Goal: Information Seeking & Learning: Learn about a topic

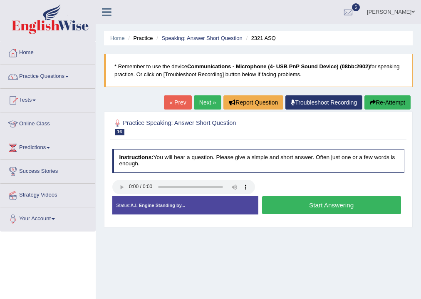
click at [290, 203] on button "Start Answering" at bounding box center [331, 205] width 139 height 18
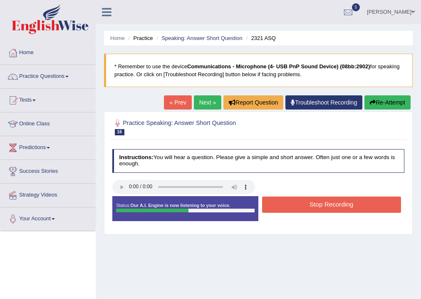
click at [290, 203] on button "Stop Recording" at bounding box center [331, 204] width 139 height 16
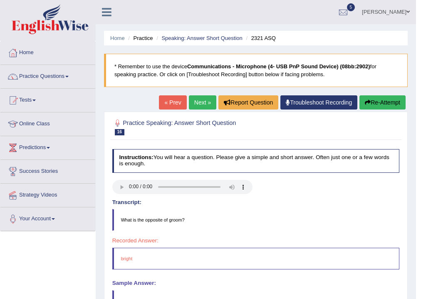
click at [378, 104] on button "Re-Attempt" at bounding box center [383, 102] width 46 height 14
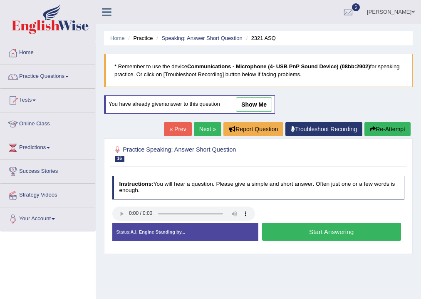
click at [341, 232] on button "Start Answering" at bounding box center [331, 232] width 139 height 18
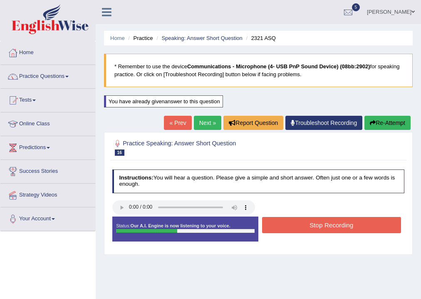
click at [339, 226] on button "Stop Recording" at bounding box center [331, 225] width 139 height 16
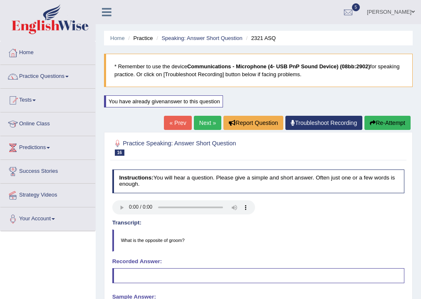
click at [381, 125] on button "Re-Attempt" at bounding box center [388, 123] width 46 height 14
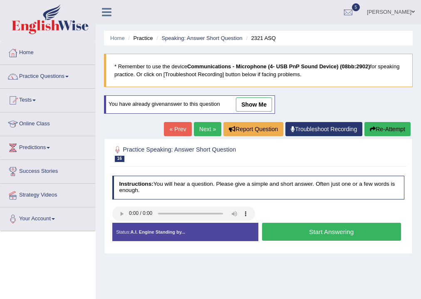
click at [328, 230] on button "Start Answering" at bounding box center [331, 232] width 139 height 18
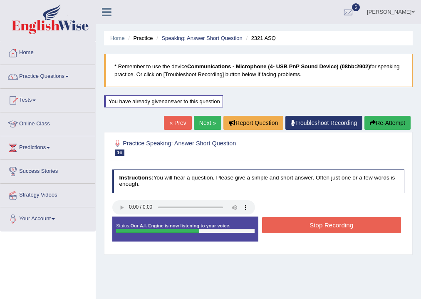
click at [328, 229] on button "Stop Recording" at bounding box center [331, 225] width 139 height 16
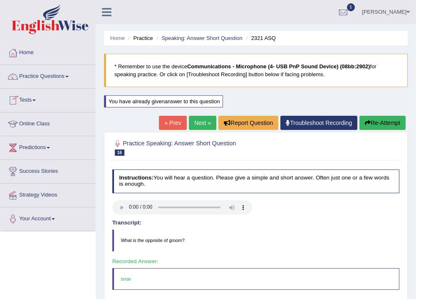
click at [56, 76] on link "Practice Questions" at bounding box center [47, 75] width 95 height 21
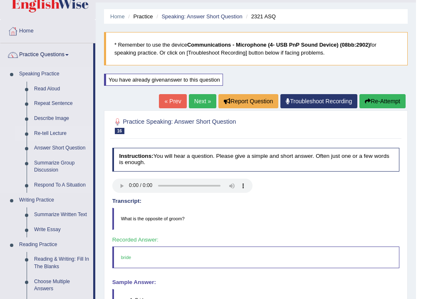
scroll to position [33, 0]
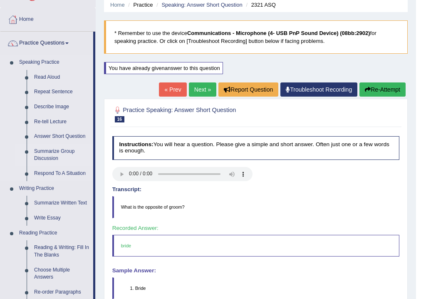
click at [59, 150] on link "Summarize Group Discussion" at bounding box center [61, 155] width 63 height 22
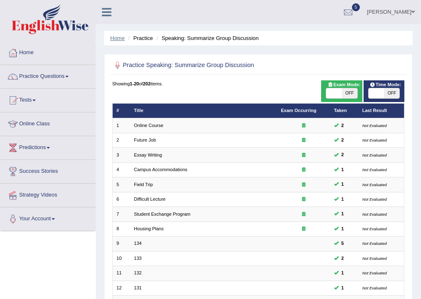
click at [120, 38] on link "Home" at bounding box center [117, 38] width 15 height 6
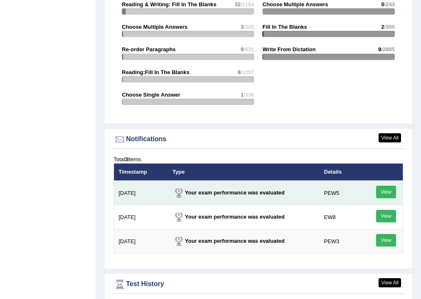
scroll to position [966, 0]
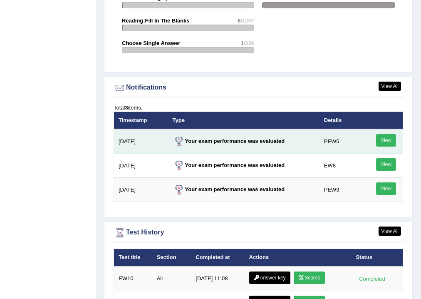
click at [331, 137] on td "PEW5" at bounding box center [337, 141] width 34 height 25
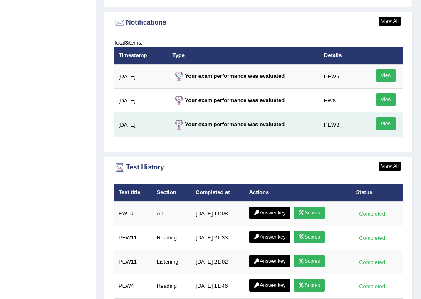
scroll to position [1032, 0]
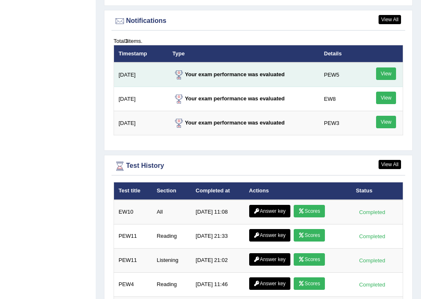
click at [383, 69] on link "View" at bounding box center [386, 73] width 20 height 12
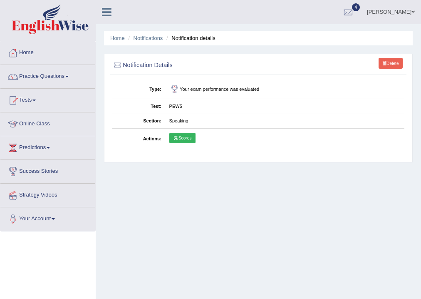
click at [183, 135] on link "Scores" at bounding box center [182, 138] width 26 height 11
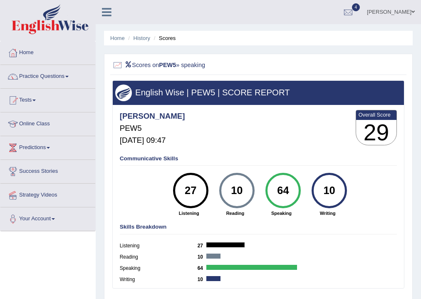
click at [51, 145] on link "Predictions" at bounding box center [47, 146] width 95 height 21
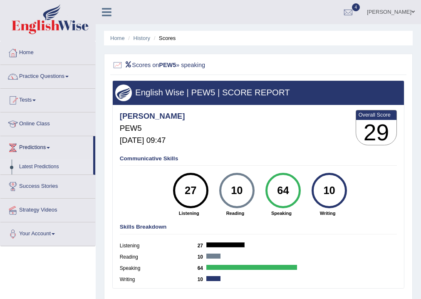
click at [49, 165] on link "Latest Predictions" at bounding box center [54, 166] width 78 height 15
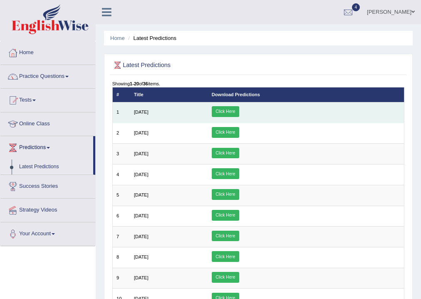
click at [239, 111] on link "Click Here" at bounding box center [225, 111] width 27 height 11
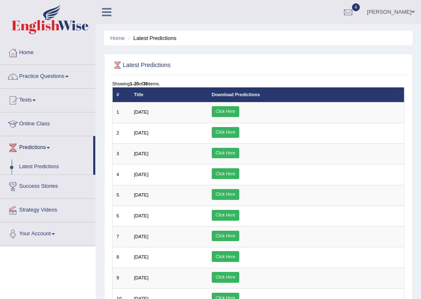
click at [69, 76] on span at bounding box center [66, 77] width 3 height 2
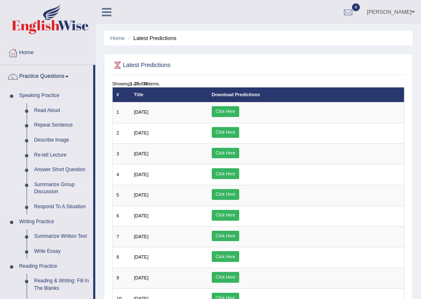
click at [55, 183] on link "Summarize Group Discussion" at bounding box center [61, 188] width 63 height 22
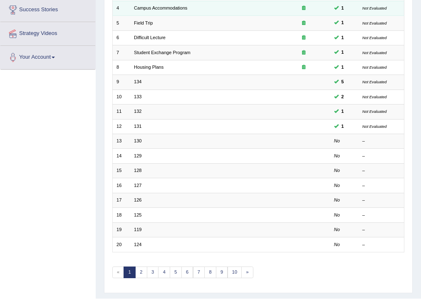
scroll to position [167, 0]
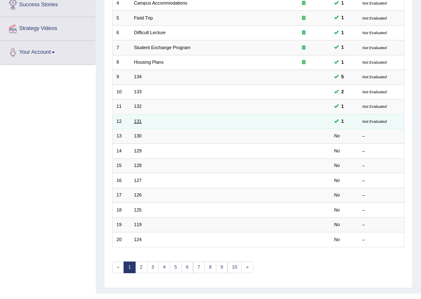
click at [141, 122] on link "131" at bounding box center [137, 121] width 7 height 5
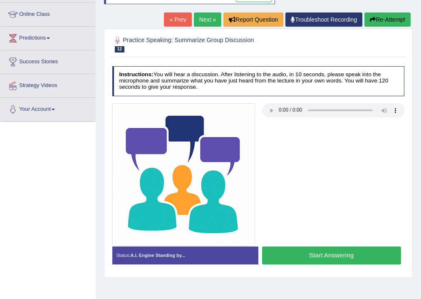
scroll to position [138, 0]
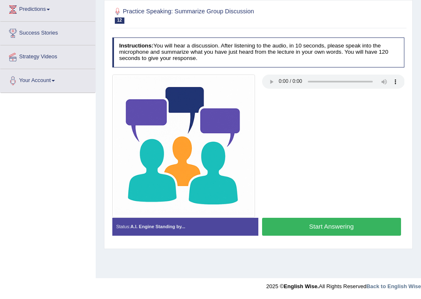
click at [287, 224] on button "Start Answering" at bounding box center [331, 227] width 139 height 18
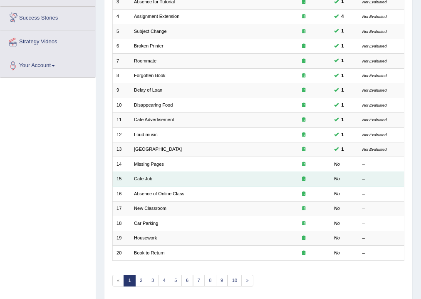
scroll to position [180, 0]
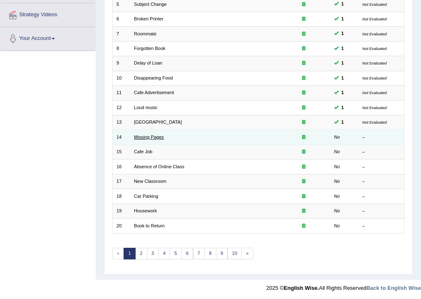
click at [145, 138] on link "Missing Pages" at bounding box center [149, 136] width 30 height 5
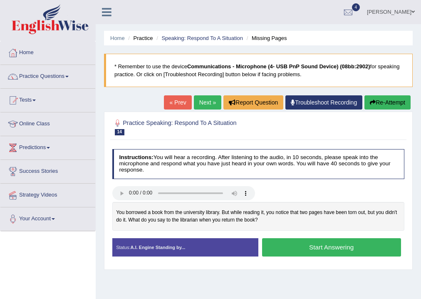
click at [318, 248] on button "Start Answering" at bounding box center [331, 247] width 139 height 18
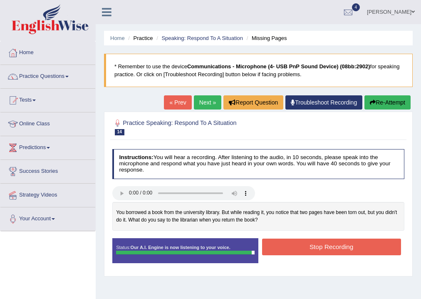
click at [291, 250] on button "Stop Recording" at bounding box center [331, 247] width 139 height 16
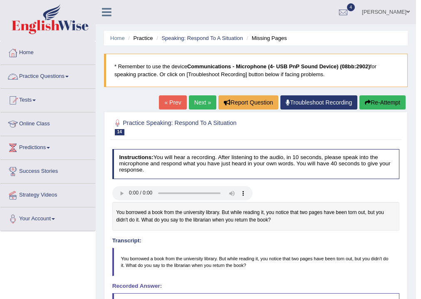
click at [40, 74] on link "Practice Questions" at bounding box center [47, 75] width 95 height 21
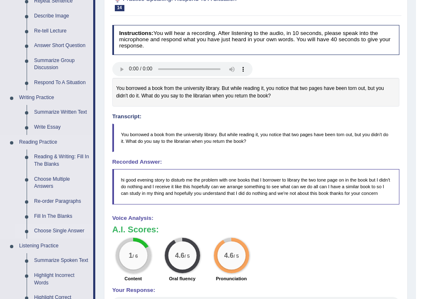
scroll to position [200, 0]
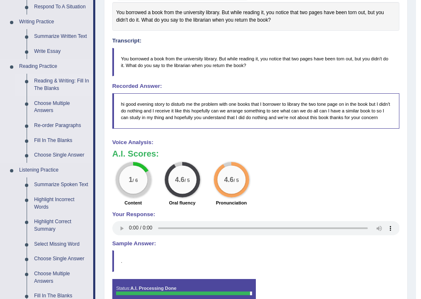
click at [69, 81] on link "Reading & Writing: Fill In The Blanks" at bounding box center [61, 85] width 63 height 22
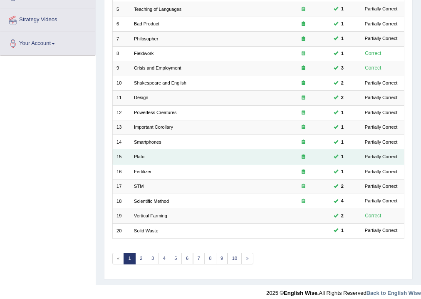
scroll to position [180, 0]
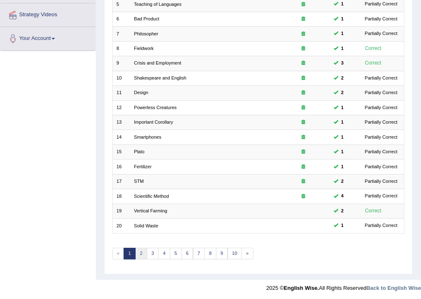
click at [140, 251] on link "2" at bounding box center [141, 254] width 12 height 12
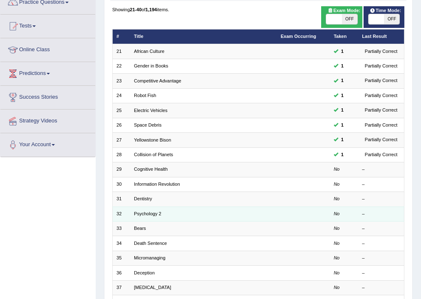
scroll to position [100, 0]
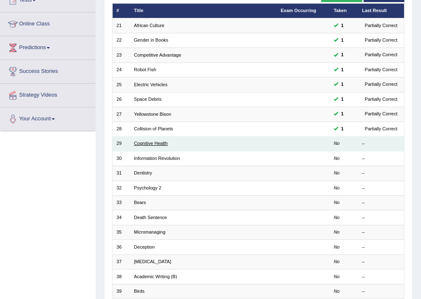
click at [150, 142] on link "Cognitive Health" at bounding box center [151, 143] width 34 height 5
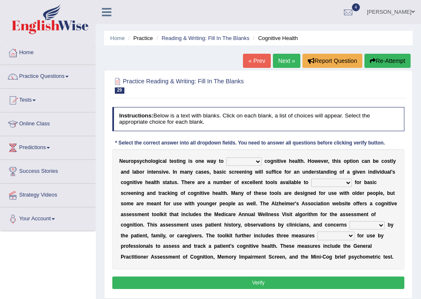
click at [260, 160] on select "obsess assess possess access" at bounding box center [243, 161] width 35 height 8
select select "access"
click at [226, 157] on select "obsess assess possess access" at bounding box center [243, 161] width 35 height 8
click at [348, 183] on select "stationers practitioners petitioners questioners" at bounding box center [331, 183] width 41 height 8
select select "practitioners"
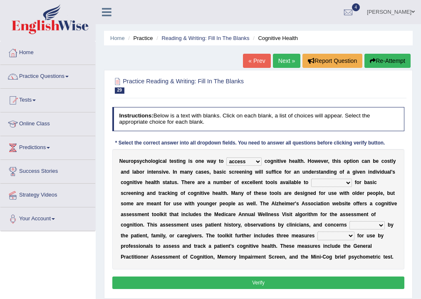
click at [311, 179] on select "stationers practitioners petitioners questioners" at bounding box center [331, 183] width 41 height 8
click at [382, 225] on select "raised rising arising praised" at bounding box center [367, 225] width 35 height 8
select select "raised"
click at [350, 221] on select "raised rising arising praised" at bounding box center [367, 225] width 35 height 8
click at [350, 235] on select "validated intimidated dilapidated antedated" at bounding box center [336, 235] width 37 height 8
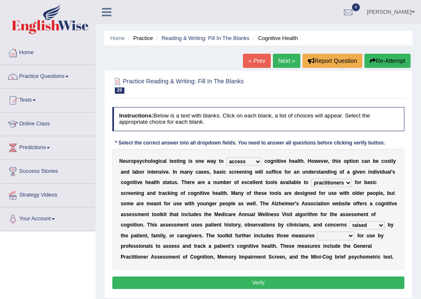
select select "validated"
click at [318, 231] on select "validated intimidated dilapidated antedated" at bounding box center [336, 235] width 37 height 8
click at [283, 283] on button "Verify" at bounding box center [258, 282] width 293 height 12
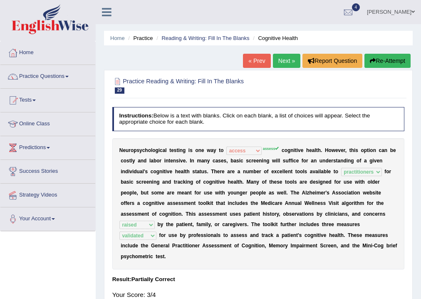
click at [283, 62] on link "Next »" at bounding box center [286, 61] width 27 height 14
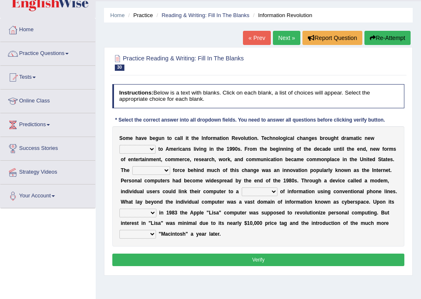
scroll to position [33, 0]
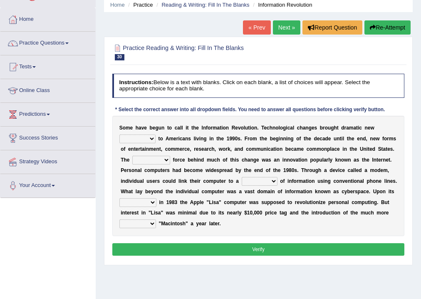
click at [151, 137] on select "challenges puzzles options confusion" at bounding box center [137, 138] width 36 height 8
click at [119, 134] on select "challenges puzzles options confusion" at bounding box center [137, 138] width 36 height 8
click at [151, 138] on select "challenges puzzles options confusion" at bounding box center [137, 138] width 36 height 8
select select "challenges"
click at [119, 134] on select "challenges puzzles options confusion" at bounding box center [137, 138] width 36 height 8
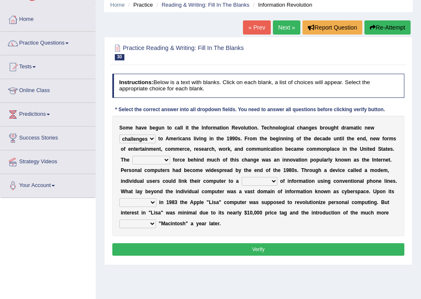
click at [150, 138] on select "challenges puzzles options confusion" at bounding box center [137, 138] width 36 height 8
click at [199, 149] on b "s" at bounding box center [200, 149] width 3 height 6
click at [166, 159] on select "unremitting uninspiring driving insinuating" at bounding box center [151, 160] width 38 height 8
select select "driving"
click at [132, 156] on select "unremitting uninspiring driving insinuating" at bounding box center [151, 160] width 38 height 8
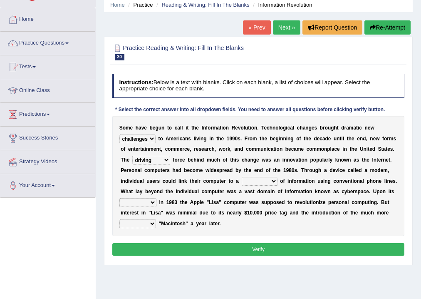
click at [154, 192] on b "o" at bounding box center [155, 192] width 3 height 6
click at [274, 181] on select "magnitude bulk wealth volume" at bounding box center [260, 181] width 36 height 8
select select "volume"
click at [242, 177] on select "magnitude bulk wealth volume" at bounding box center [260, 181] width 36 height 8
click at [152, 201] on select "relief release publication emission" at bounding box center [137, 202] width 37 height 8
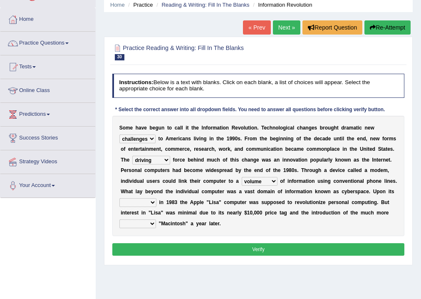
select select "release"
click at [119, 198] on select "relief release publication emission" at bounding box center [137, 202] width 37 height 8
click at [152, 222] on select "convenient affordable advanced formidable" at bounding box center [137, 223] width 37 height 8
select select "affordable"
click at [119, 219] on select "convenient affordable advanced formidable" at bounding box center [137, 223] width 37 height 8
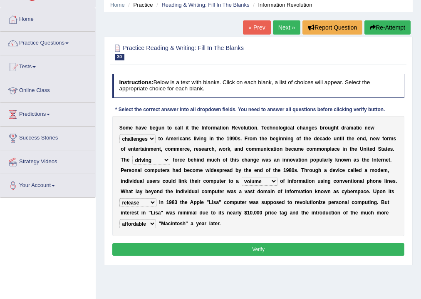
click at [258, 248] on button "Verify" at bounding box center [258, 249] width 293 height 12
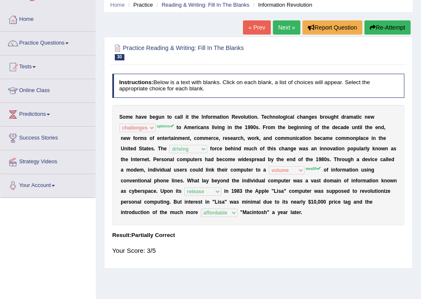
click at [280, 27] on link "Next »" at bounding box center [286, 27] width 27 height 14
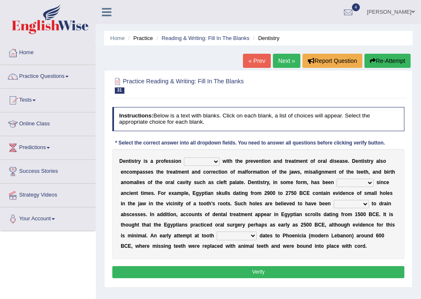
click at [218, 159] on select "agreed dealt concerned taken" at bounding box center [202, 161] width 36 height 8
select select "dealt"
click at [184, 157] on select "agreed dealt concerned taken" at bounding box center [202, 161] width 36 height 8
click at [370, 182] on select "criticized replaced practiced abandoned" at bounding box center [355, 183] width 37 height 8
click at [337, 179] on select "criticized replaced practiced abandoned" at bounding box center [355, 183] width 37 height 8
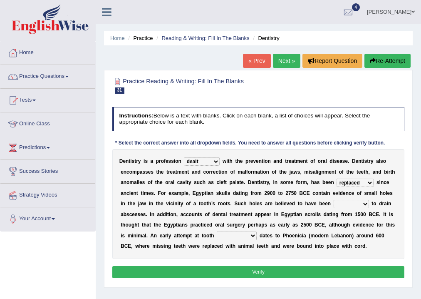
click at [354, 207] on select "fluctuated laminated drilled sealed" at bounding box center [351, 204] width 35 height 8
click at [371, 180] on select "criticized replaced practiced abandoned" at bounding box center [355, 183] width 37 height 8
select select "practiced"
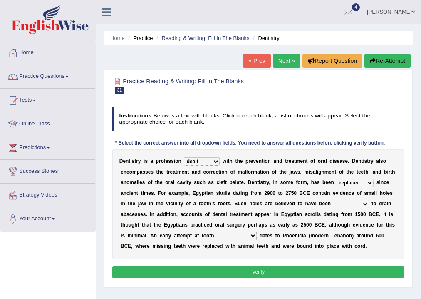
click at [337, 179] on select "criticized replaced practiced abandoned" at bounding box center [355, 183] width 37 height 8
click at [364, 204] on select "fluctuated laminated drilled sealed" at bounding box center [351, 204] width 35 height 8
select select "drilled"
click at [334, 200] on select "fluctuated laminated drilled sealed" at bounding box center [351, 204] width 35 height 8
click at [365, 205] on select "fluctuated laminated drilled sealed" at bounding box center [351, 204] width 35 height 8
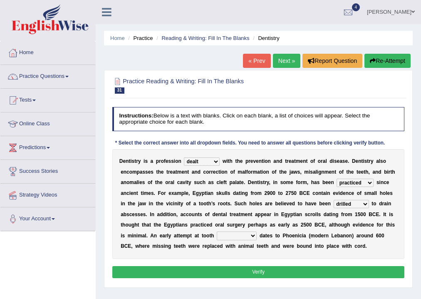
click at [384, 207] on div "D e n t i s t r y i s a p r o f e s s i o n agreed dealt concerned taken w i t …" at bounding box center [258, 204] width 293 height 110
click at [252, 234] on select "reparation sacrament restitution replacement" at bounding box center [237, 235] width 40 height 8
select select "replacement"
click at [217, 231] on select "reparation sacrament restitution replacement" at bounding box center [237, 235] width 40 height 8
click at [254, 270] on button "Verify" at bounding box center [258, 272] width 293 height 12
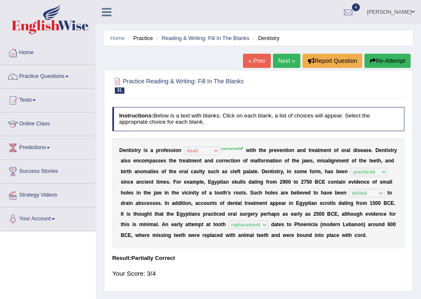
click at [288, 62] on link "Next »" at bounding box center [286, 61] width 27 height 14
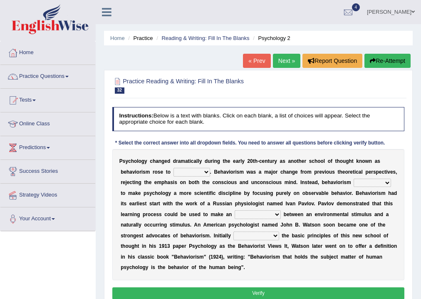
click at [206, 171] on select "dominance temptation challenge temper" at bounding box center [192, 172] width 37 height 8
select select "dominance"
click at [174, 168] on select "dominance temptation challenge temper" at bounding box center [192, 172] width 37 height 8
click at [388, 181] on select "reproached reproved strove rewove" at bounding box center [372, 183] width 37 height 8
select select "rewove"
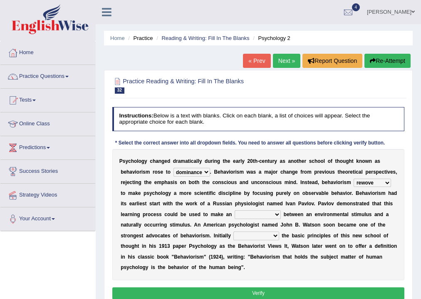
click at [354, 179] on select "reproached reproved strove rewove" at bounding box center [372, 183] width 37 height 8
click at [386, 182] on select "reproached reproved strove rewove" at bounding box center [372, 183] width 37 height 8
drag, startPoint x: 209, startPoint y: 205, endPoint x: 196, endPoint y: 206, distance: 12.9
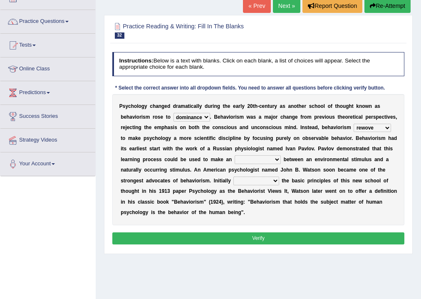
scroll to position [67, 0]
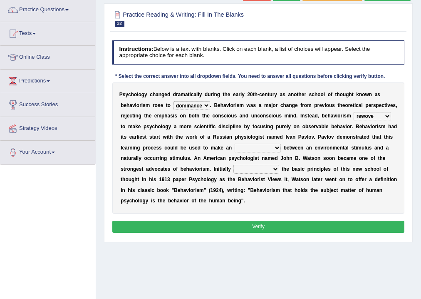
click at [275, 147] on select "acclimatization association union combination" at bounding box center [258, 148] width 46 height 8
select select "combination"
click at [235, 144] on select "acclimatization association union combination" at bounding box center [258, 148] width 46 height 8
click at [246, 189] on b at bounding box center [246, 190] width 3 height 6
click at [276, 168] on select "questioning foreshortening unburdening outlining" at bounding box center [256, 169] width 45 height 8
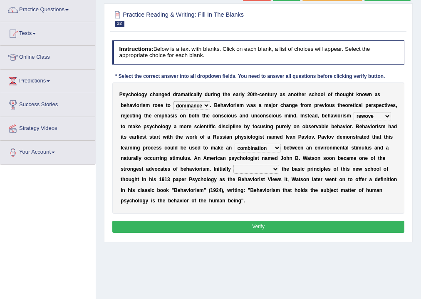
select select "questioning"
click at [234, 165] on select "questioning foreshortening unburdening outlining" at bounding box center [256, 169] width 45 height 8
click at [286, 222] on button "Verify" at bounding box center [258, 227] width 293 height 12
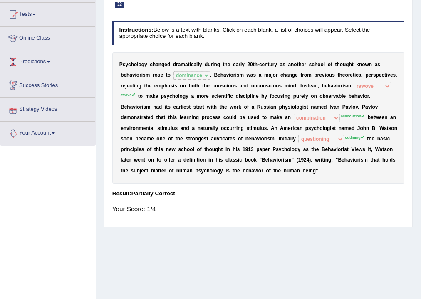
scroll to position [0, 0]
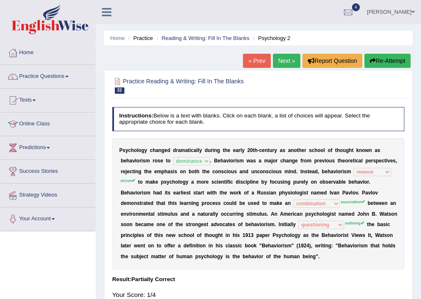
click at [33, 75] on link "Practice Questions" at bounding box center [47, 75] width 95 height 21
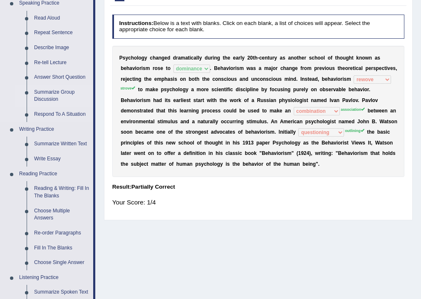
scroll to position [167, 0]
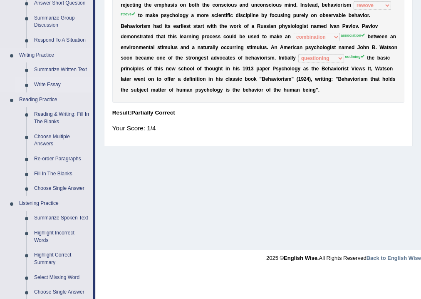
click at [50, 85] on link "Write Essay" at bounding box center [61, 84] width 63 height 15
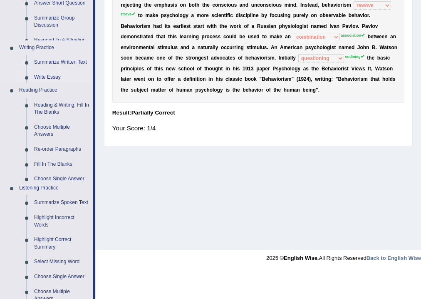
scroll to position [138, 0]
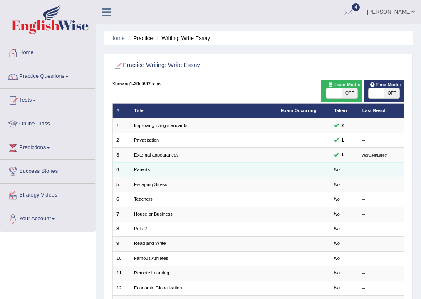
click at [137, 170] on link "Parents" at bounding box center [142, 169] width 16 height 5
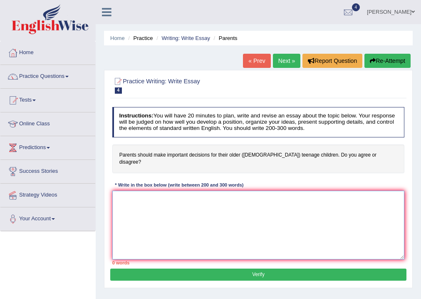
click at [130, 191] on textarea at bounding box center [258, 225] width 293 height 69
type textarea "O"
click at [120, 191] on textarea "O" at bounding box center [258, 225] width 293 height 69
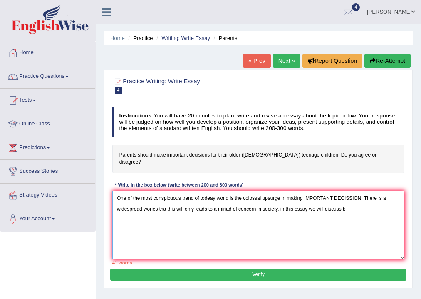
click at [281, 200] on textarea "One of the most conspicuous trend of todeay world is the colossal upsurge in ma…" at bounding box center [258, 225] width 293 height 69
click at [278, 199] on textarea "One of the most conspicuous trend of todeay world is the colossal upsurge in ma…" at bounding box center [258, 225] width 293 height 69
click at [281, 200] on textarea "One of the most conspicuous trend of todeay world is the colossal upsurge in ma…" at bounding box center [258, 225] width 293 height 69
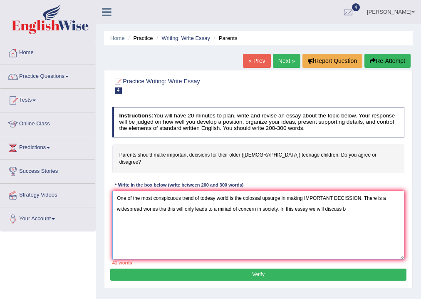
click at [348, 201] on textarea "One of the most conspicuous trend of todeay world is the colossal upsurge in ma…" at bounding box center [258, 225] width 293 height 69
click at [378, 201] on textarea "One of the most conspicuous trend of todeay world is the colossal upsurge in ma…" at bounding box center [258, 225] width 293 height 69
click at [167, 212] on textarea "One of the most conspicuous trend of todeay world is the colossal upsurge in ma…" at bounding box center [258, 225] width 293 height 69
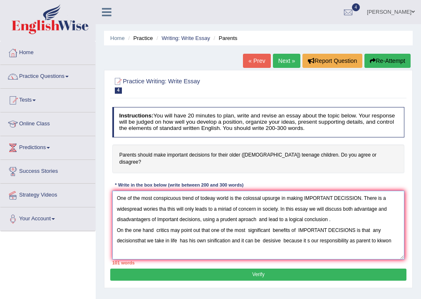
click at [378, 232] on textarea "One of the most conspicuous trend of todeay world is the colossal upsurge in ma…" at bounding box center [258, 225] width 293 height 69
click at [389, 232] on textarea "One of the most conspicuous trend of todeay world is the colossal upsurge in ma…" at bounding box center [258, 225] width 293 height 69
drag, startPoint x: 388, startPoint y: 232, endPoint x: 380, endPoint y: 233, distance: 8.3
click at [380, 233] on textarea "One of the most conspicuous trend of todeay world is the colossal upsurge in ma…" at bounding box center [258, 225] width 293 height 69
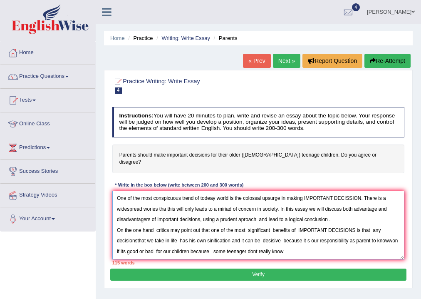
drag, startPoint x: 399, startPoint y: 232, endPoint x: 390, endPoint y: 233, distance: 9.7
click at [390, 233] on textarea "One of the most conspicuous trend of todeay world is the colossal upsurge in ma…" at bounding box center [258, 225] width 293 height 69
click at [396, 233] on textarea "One of the most conspicuous trend of todeay world is the colossal upsurge in ma…" at bounding box center [258, 225] width 293 height 69
click at [398, 233] on textarea "One of the most conspicuous trend of todeay world is the colossal upsurge in ma…" at bounding box center [258, 225] width 293 height 69
click at [286, 245] on textarea "One of the most conspicuous trend of todeay world is the colossal upsurge in ma…" at bounding box center [258, 225] width 293 height 69
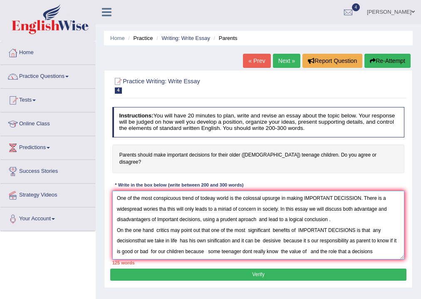
click at [303, 244] on textarea "One of the most conspicuous trend of todeay world is the colossal upsurge in ma…" at bounding box center [258, 225] width 293 height 69
click at [373, 244] on textarea "One of the most conspicuous trend of todeay world is the colossal upsurge in ma…" at bounding box center [258, 225] width 293 height 69
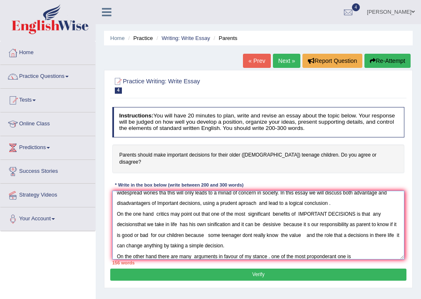
scroll to position [25, 0]
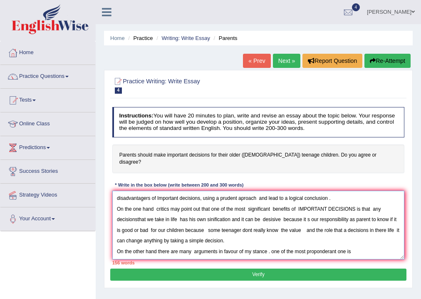
click at [271, 247] on textarea "One of the most conspicuous trend of todeay world is the colossal upsurge in ma…" at bounding box center [258, 225] width 293 height 69
click at [357, 243] on textarea "One of the most conspicuous trend of todeay world is the colossal upsurge in ma…" at bounding box center [258, 225] width 293 height 69
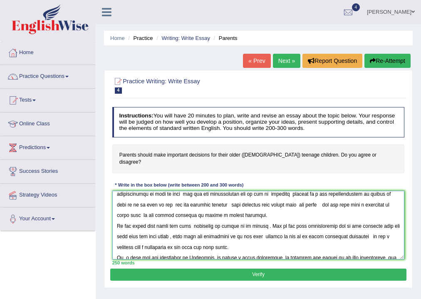
scroll to position [42, 0]
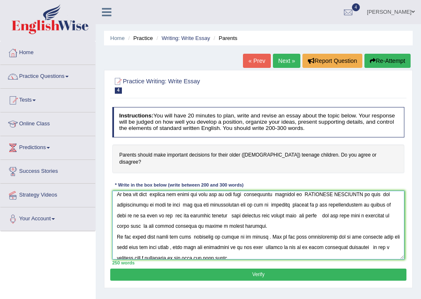
type textarea "One of the most conspicuous trend of todeay world is the colossal upsurge in ma…"
click at [286, 268] on button "Verify" at bounding box center [258, 274] width 296 height 12
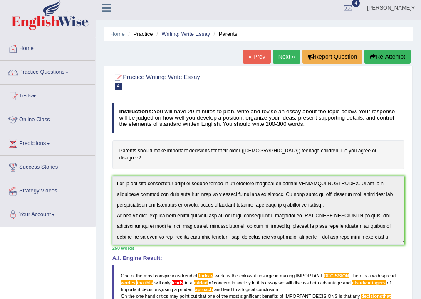
scroll to position [0, 0]
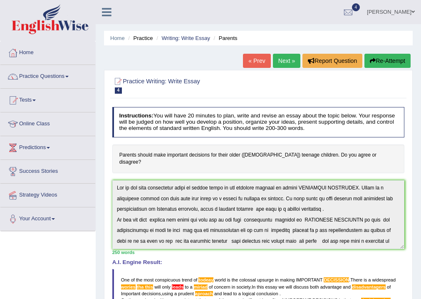
click at [413, 11] on span at bounding box center [413, 11] width 3 height 5
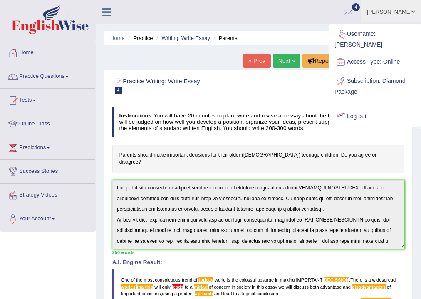
click at [360, 117] on link "Log out" at bounding box center [376, 116] width 90 height 19
